Goal: Check status: Check status

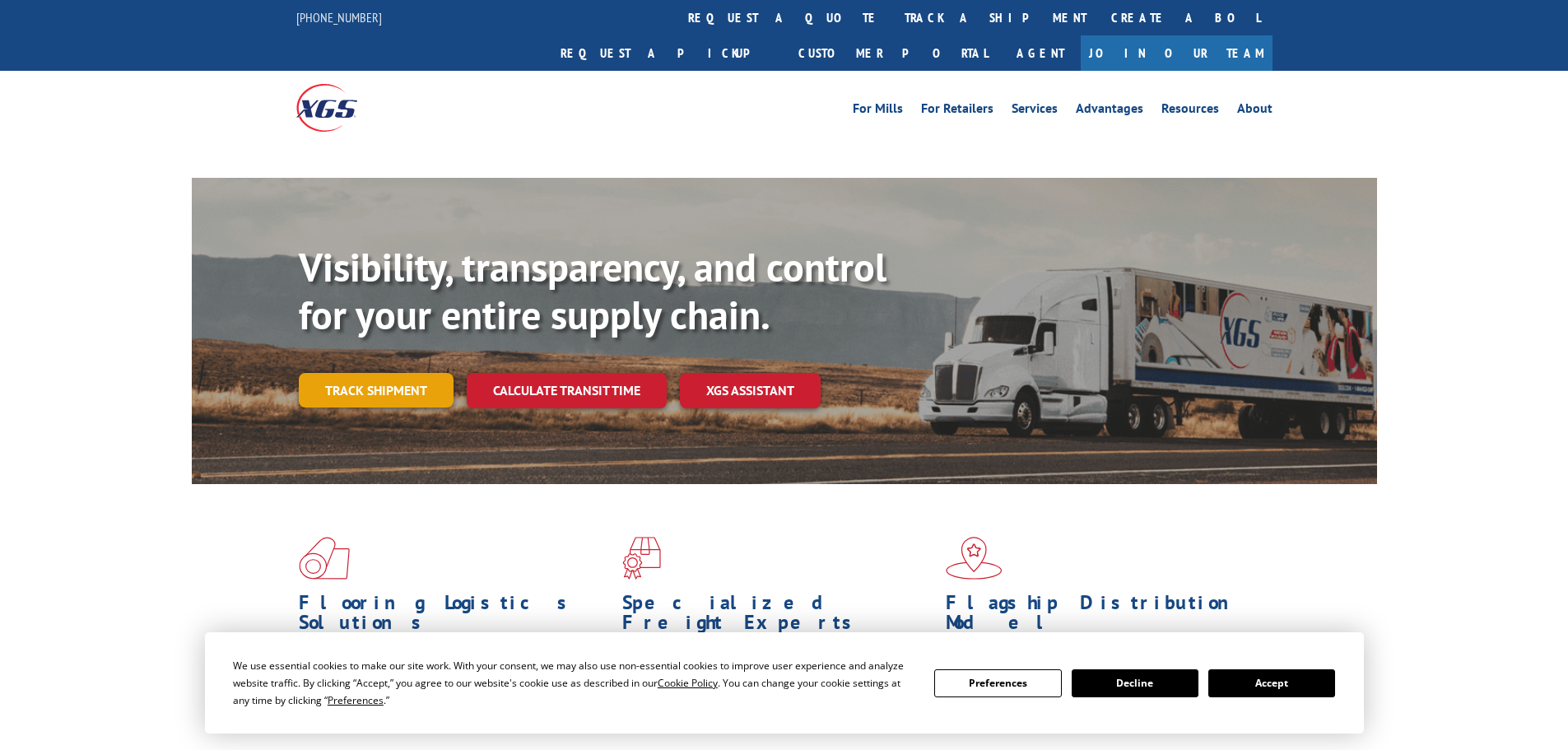
click at [330, 372] on link "Track shipment" at bounding box center [376, 390] width 154 height 34
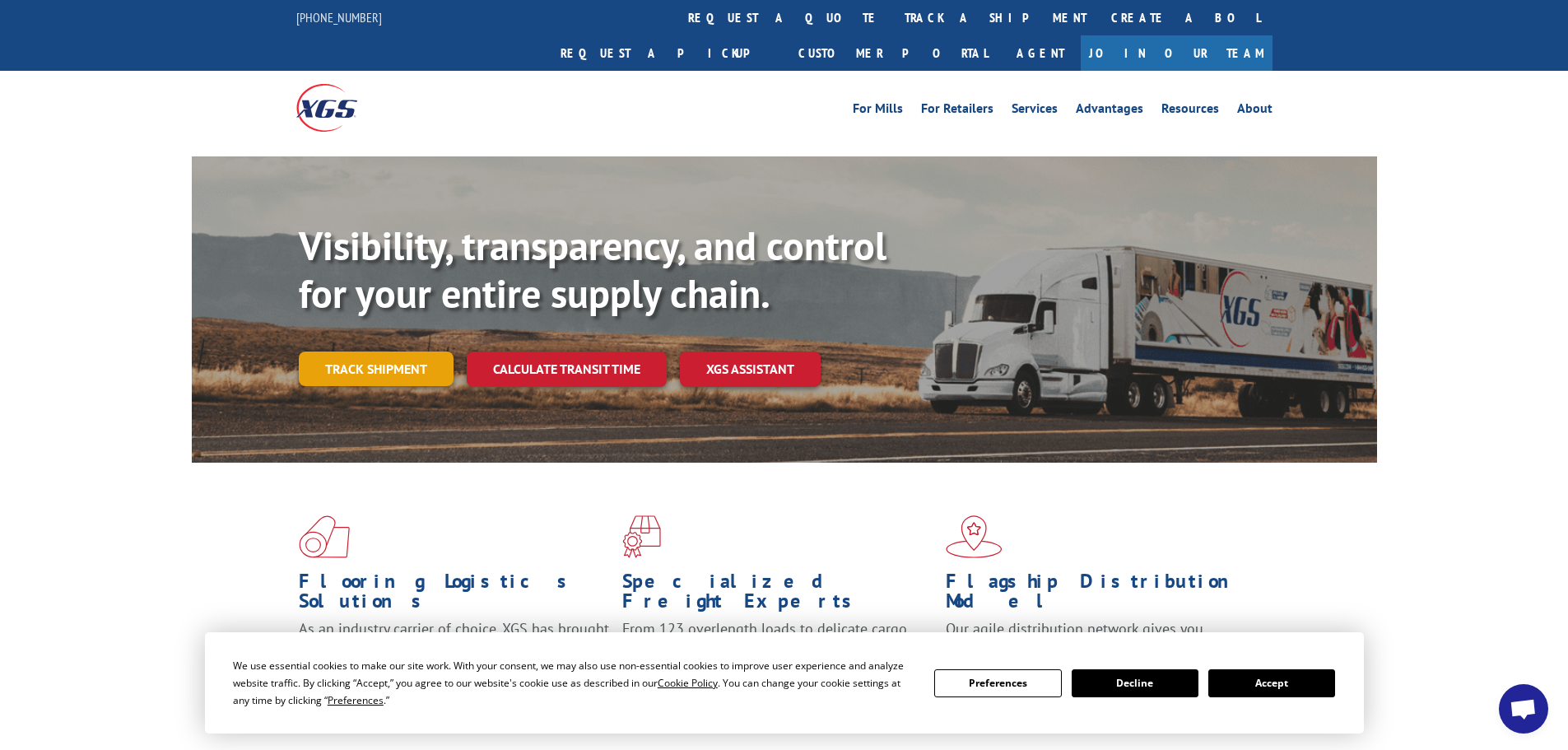
click at [400, 352] on link "Track shipment" at bounding box center [376, 369] width 154 height 34
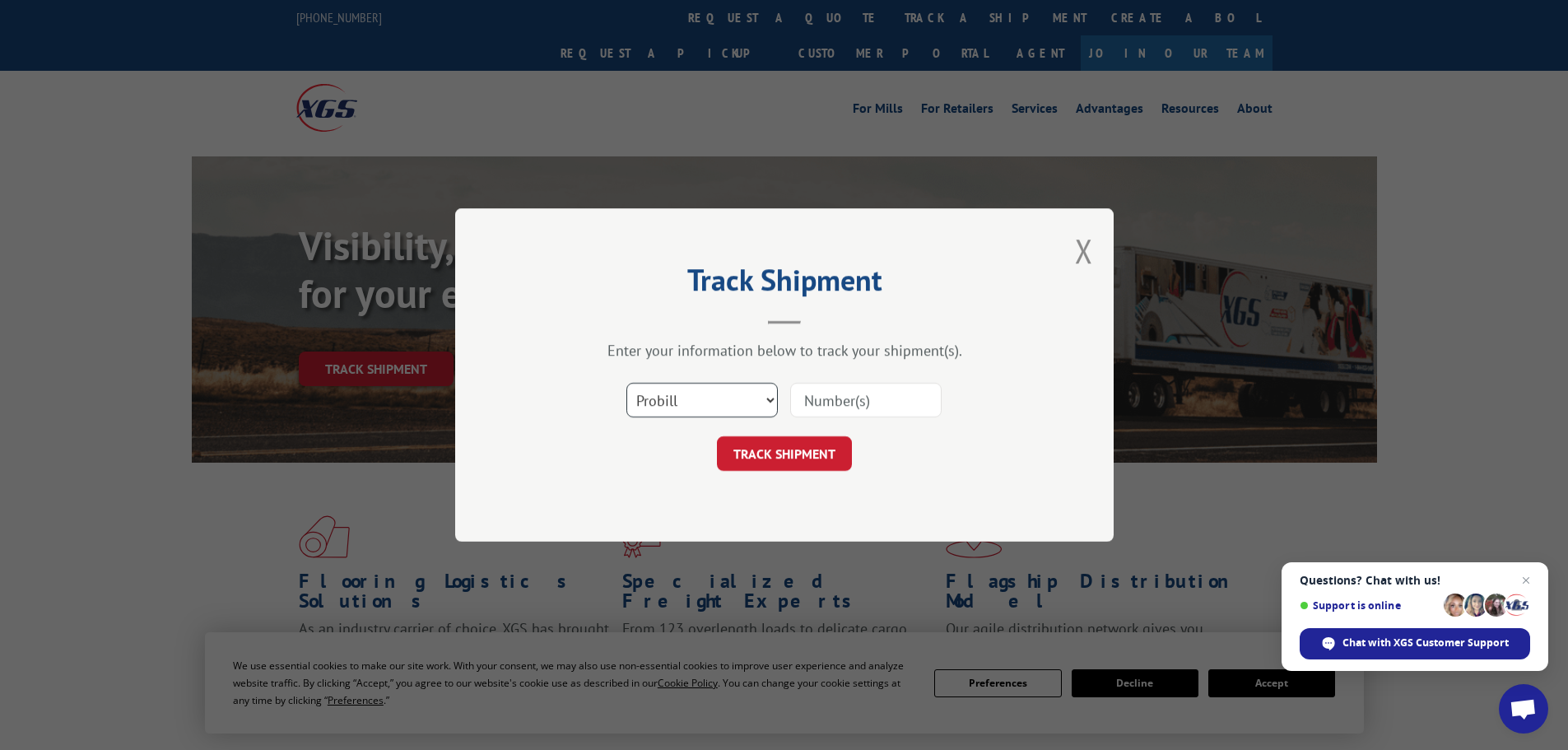
click at [695, 400] on select "Select category... Probill BOL PO" at bounding box center [702, 400] width 151 height 34
select select "bol"
click at [627, 383] on select "Select category... Probill BOL PO" at bounding box center [702, 400] width 151 height 34
click at [811, 401] on input at bounding box center [866, 400] width 151 height 34
paste input "6024145"
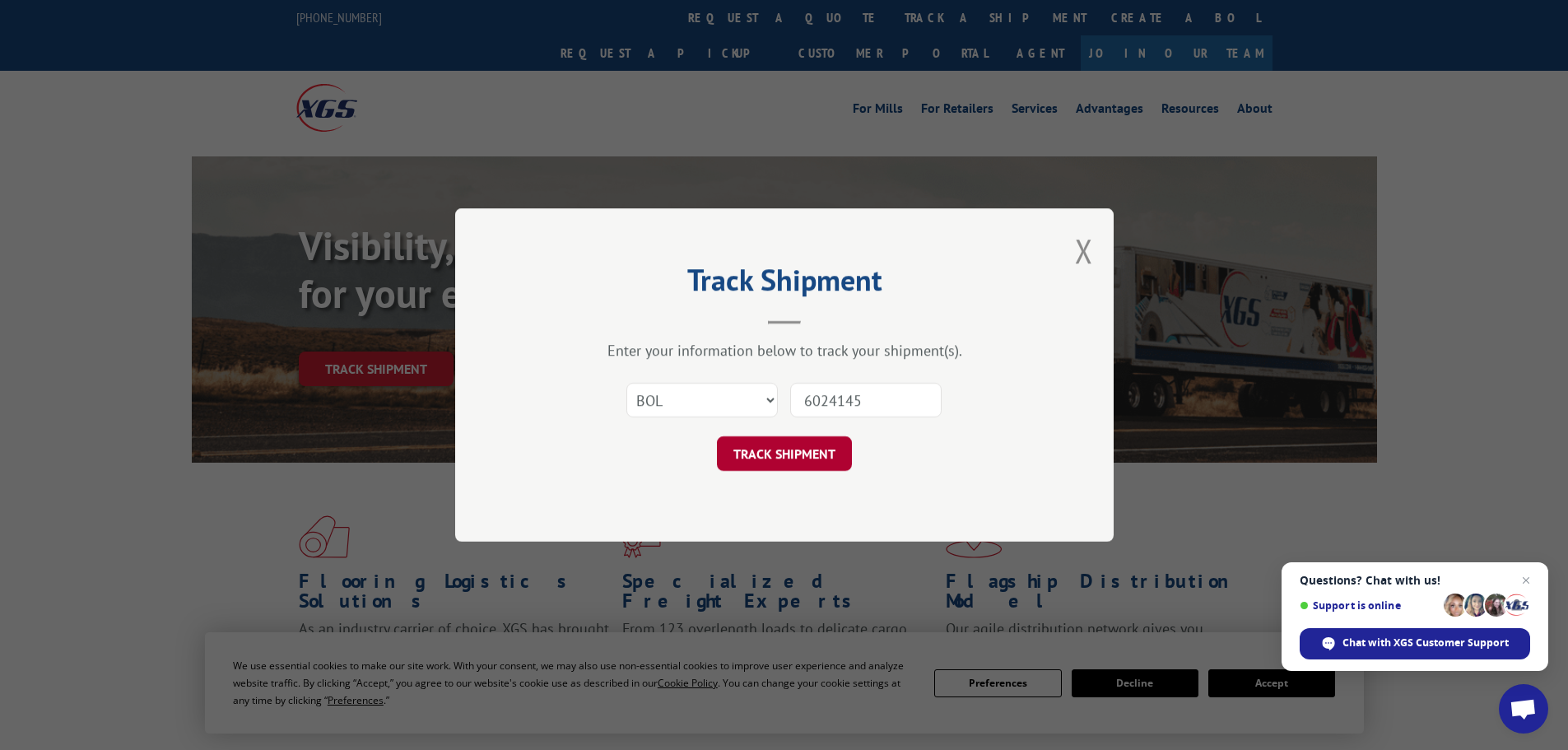
type input "6024145"
click at [784, 456] on button "TRACK SHIPMENT" at bounding box center [784, 453] width 135 height 34
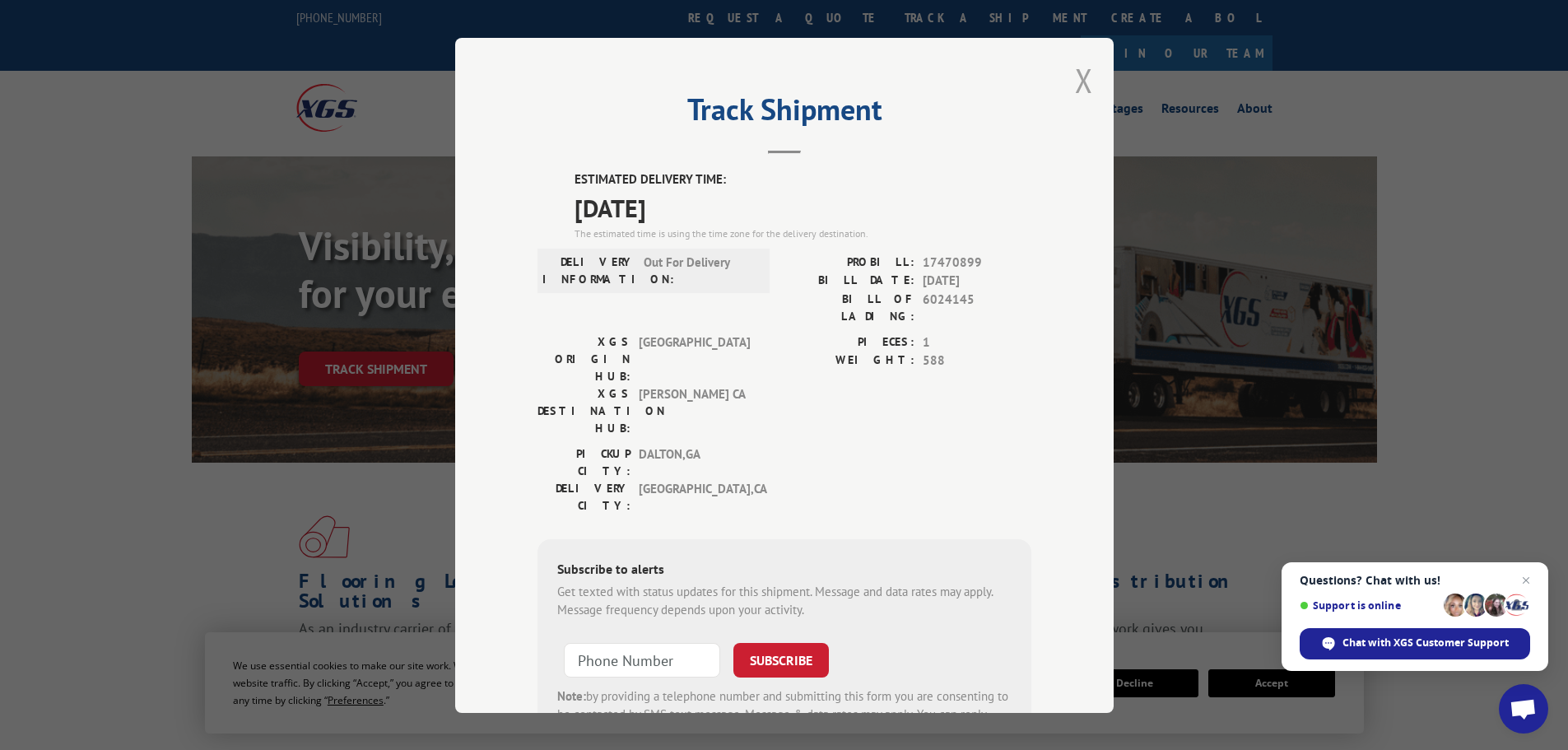
click at [1075, 80] on button "Close modal" at bounding box center [1084, 80] width 18 height 44
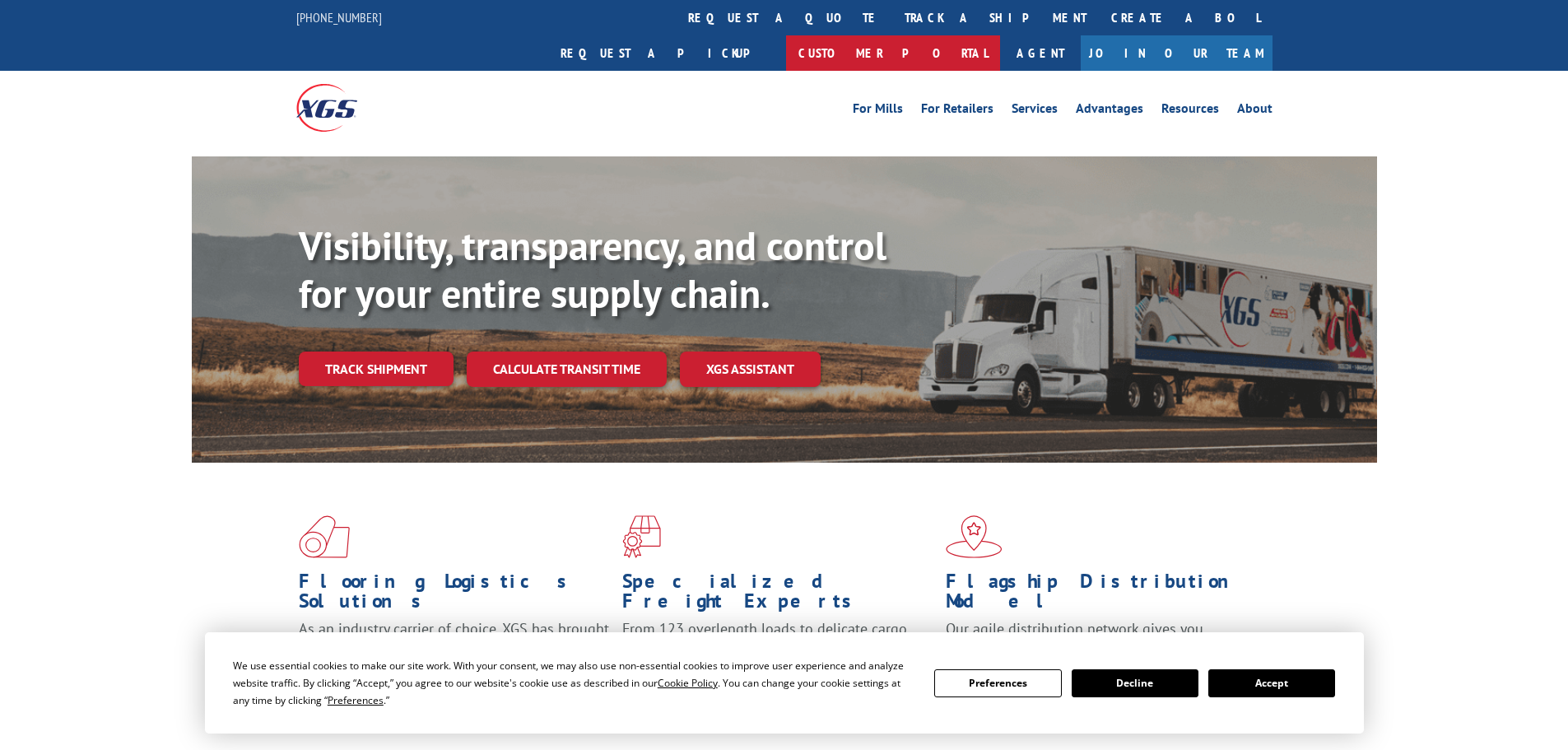
click at [1000, 35] on link "Customer Portal" at bounding box center [893, 52] width 214 height 35
